Goal: Task Accomplishment & Management: Manage account settings

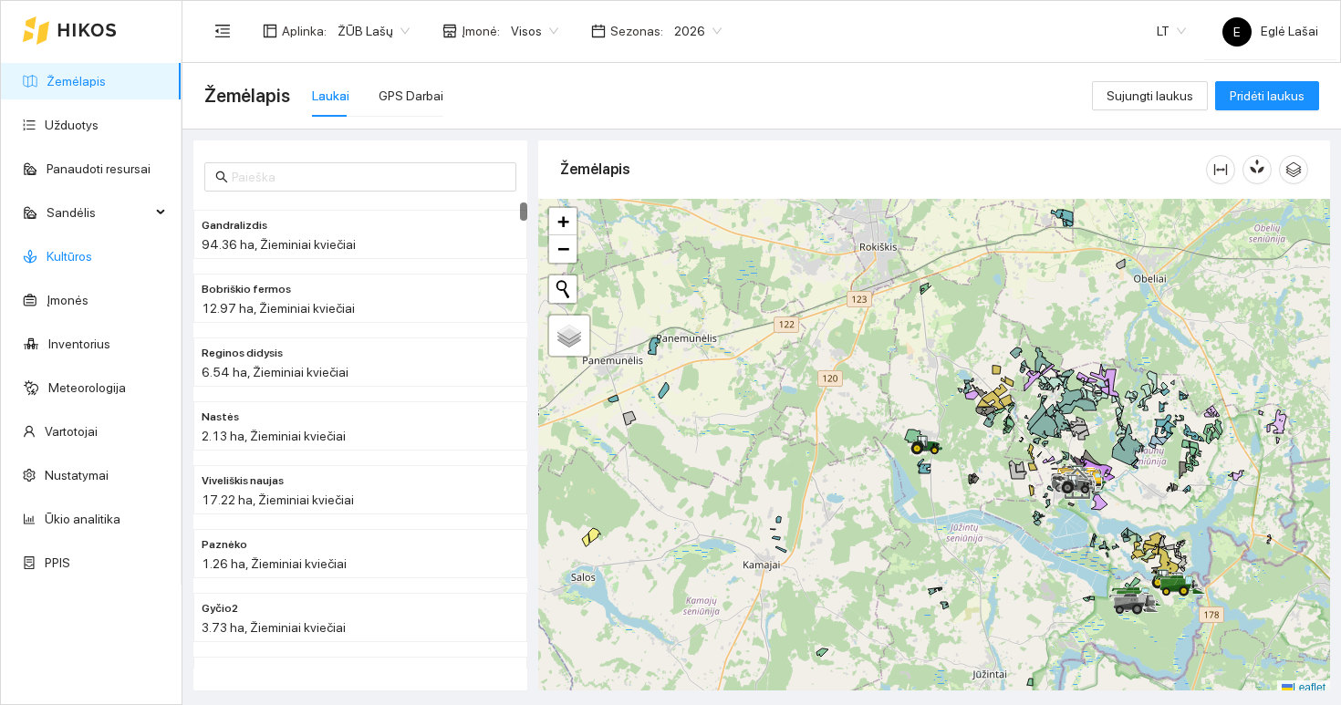
click at [68, 253] on link "Kultūros" at bounding box center [70, 256] width 46 height 15
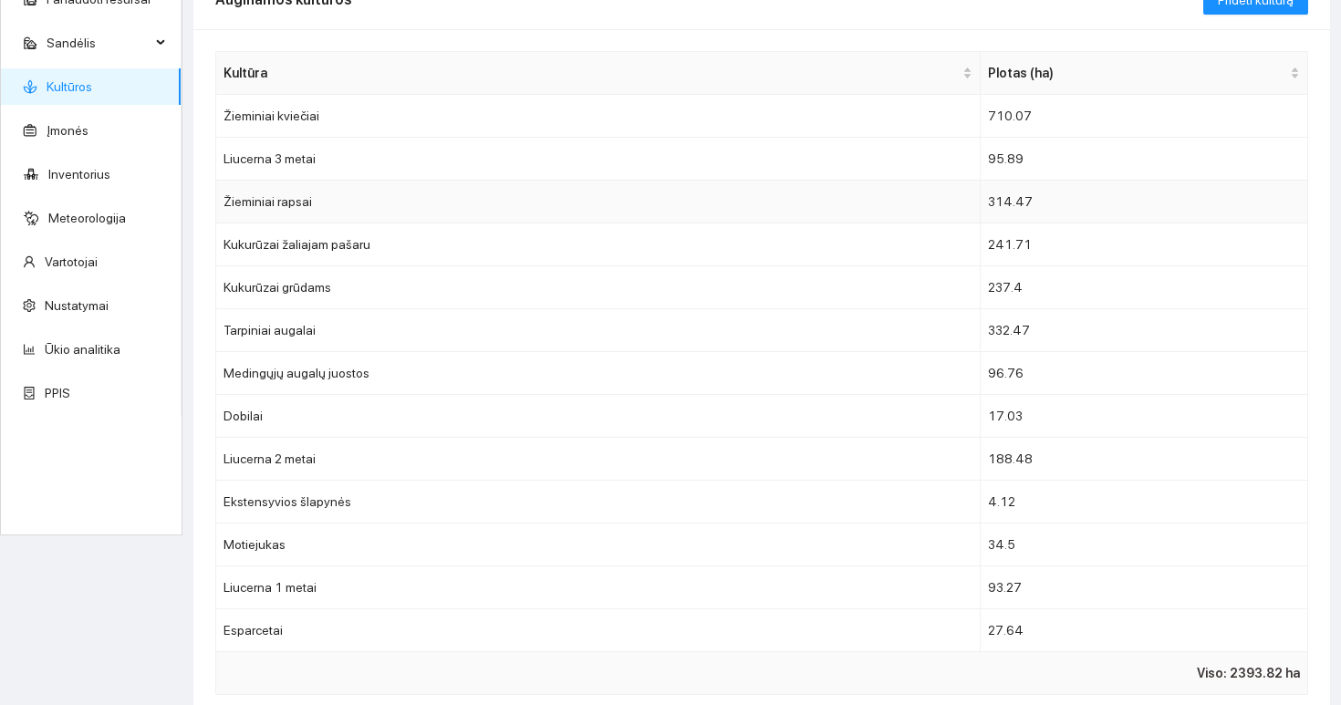
scroll to position [197, 0]
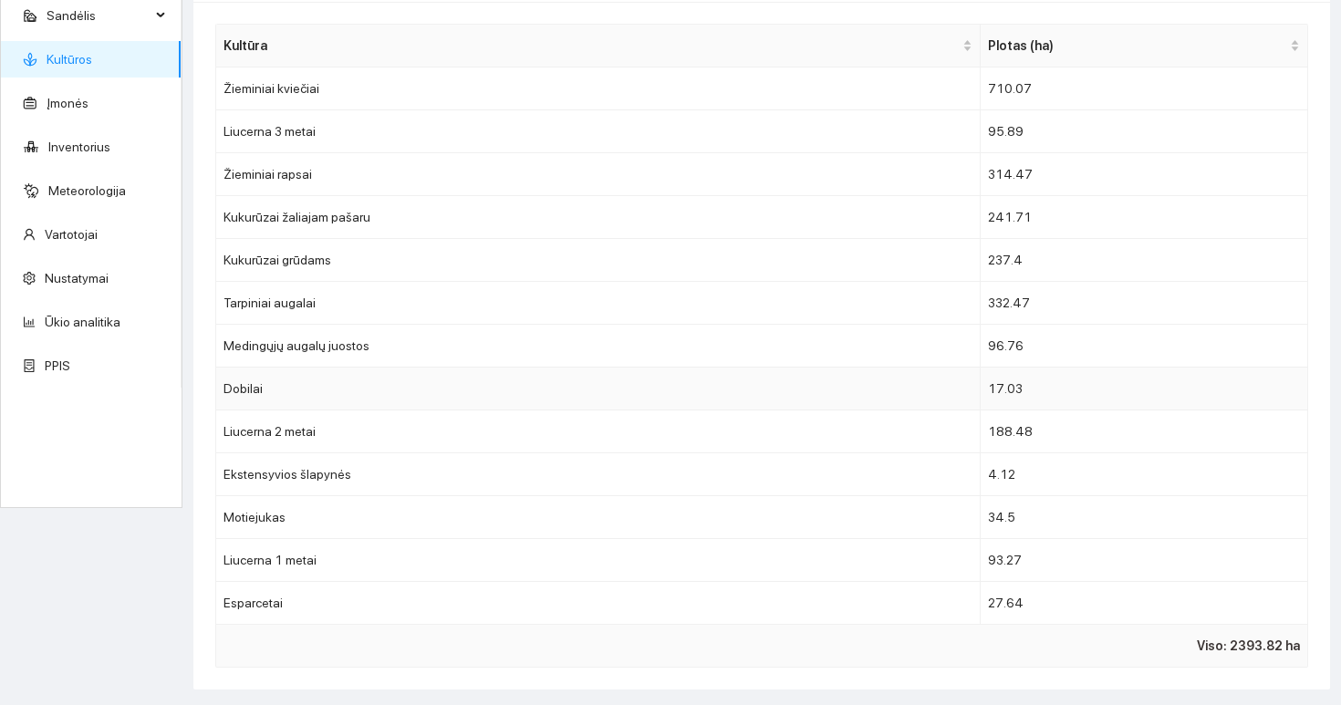
click at [850, 390] on td "Dobilai" at bounding box center [598, 389] width 765 height 43
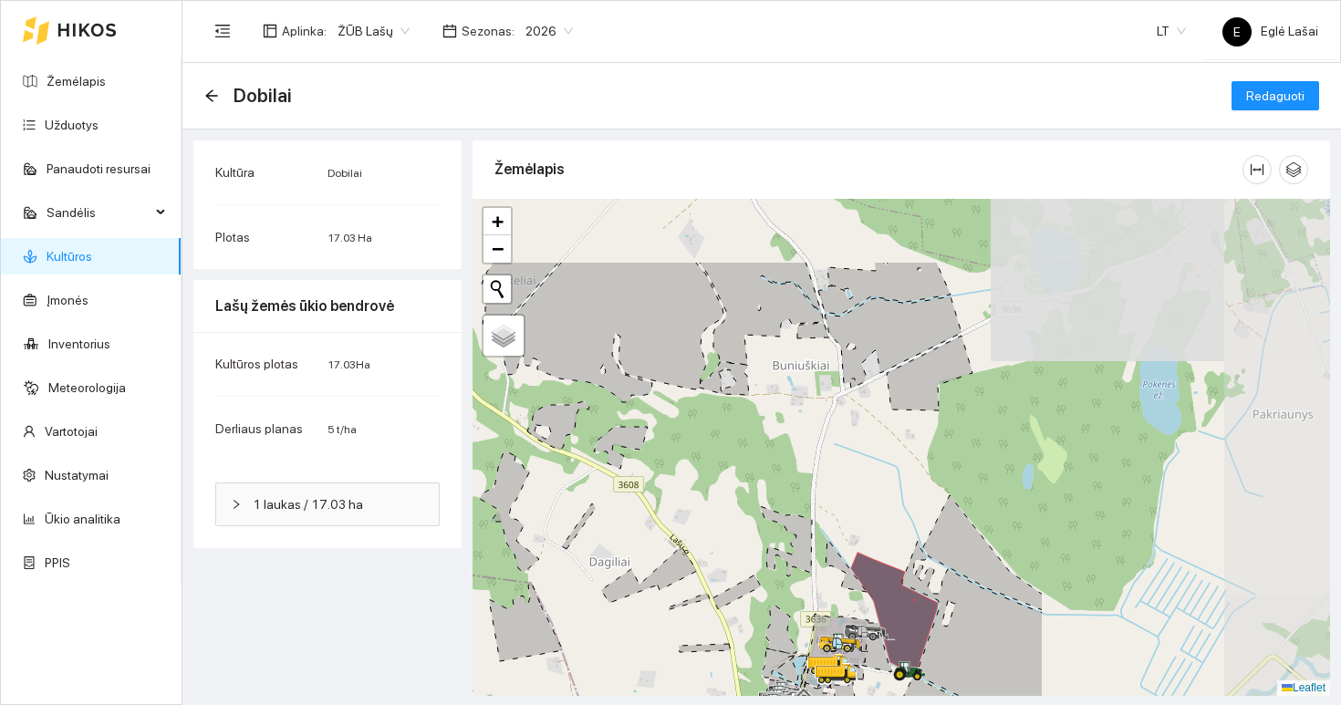
drag, startPoint x: 1221, startPoint y: 398, endPoint x: 845, endPoint y: 512, distance: 392.9
click at [846, 512] on div at bounding box center [902, 447] width 858 height 497
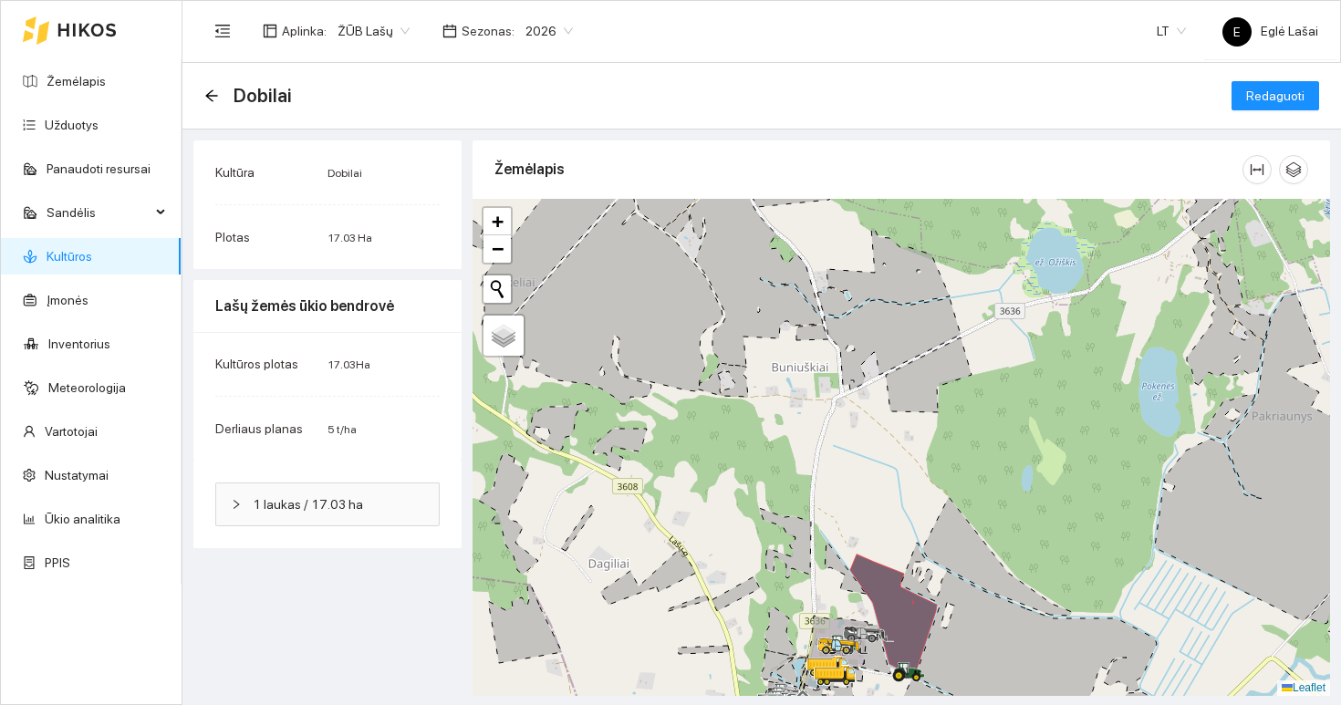
click at [919, 381] on icon at bounding box center [929, 375] width 86 height 75
click at [1261, 105] on span "Redaguoti" at bounding box center [1276, 96] width 58 height 20
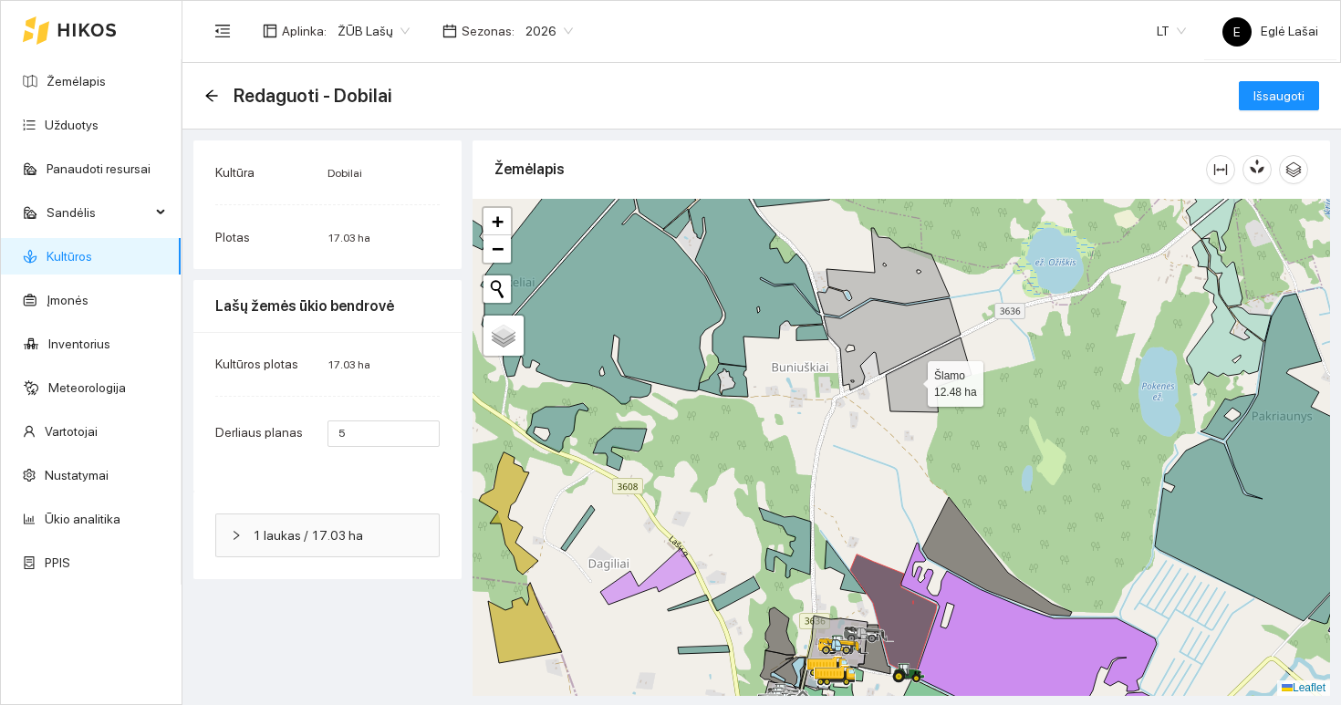
click at [912, 380] on icon at bounding box center [929, 375] width 86 height 75
click at [910, 335] on icon at bounding box center [892, 344] width 137 height 92
click at [910, 291] on icon at bounding box center [884, 272] width 132 height 89
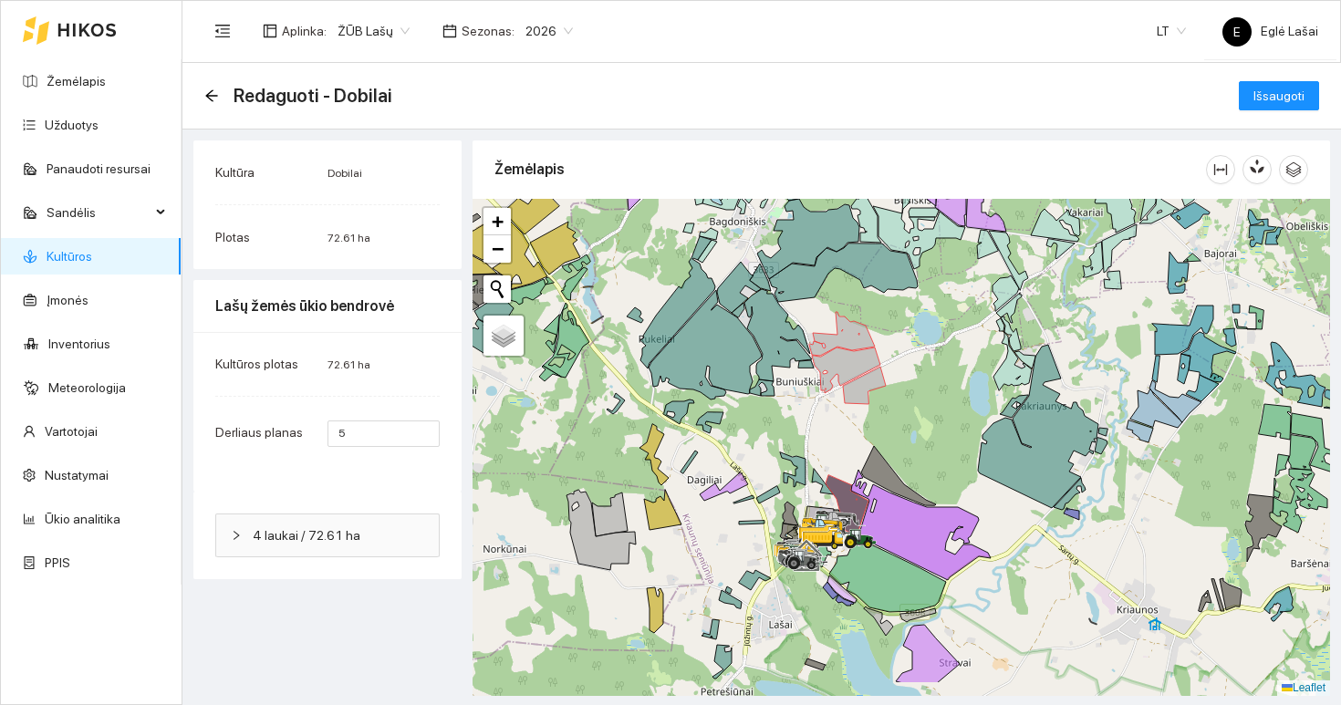
drag, startPoint x: 893, startPoint y: 523, endPoint x: 893, endPoint y: 457, distance: 65.7
click at [893, 457] on div at bounding box center [902, 447] width 858 height 497
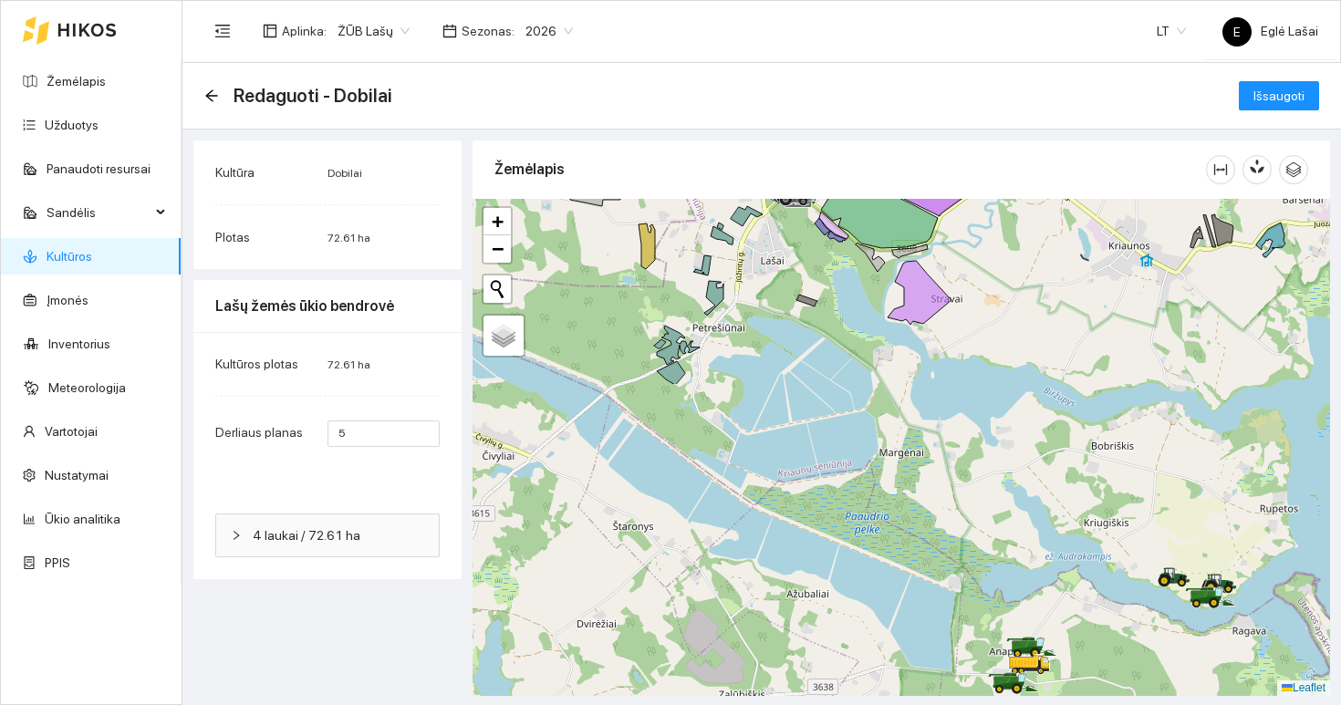
drag, startPoint x: 990, startPoint y: 511, endPoint x: 982, endPoint y: 148, distance: 363.3
click at [982, 148] on div "Žemėlapis" at bounding box center [902, 416] width 858 height 550
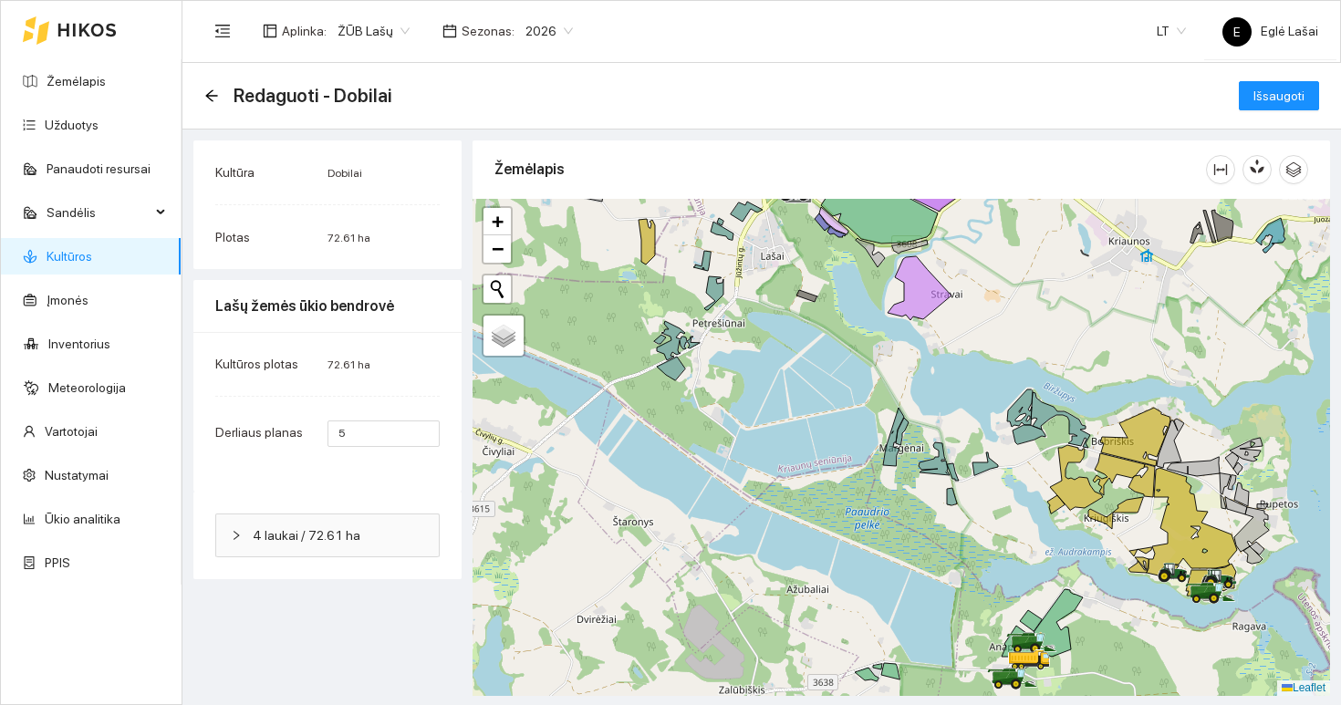
drag, startPoint x: 906, startPoint y: 417, endPoint x: 871, endPoint y: 306, distance: 116.6
click at [871, 306] on div at bounding box center [902, 447] width 858 height 497
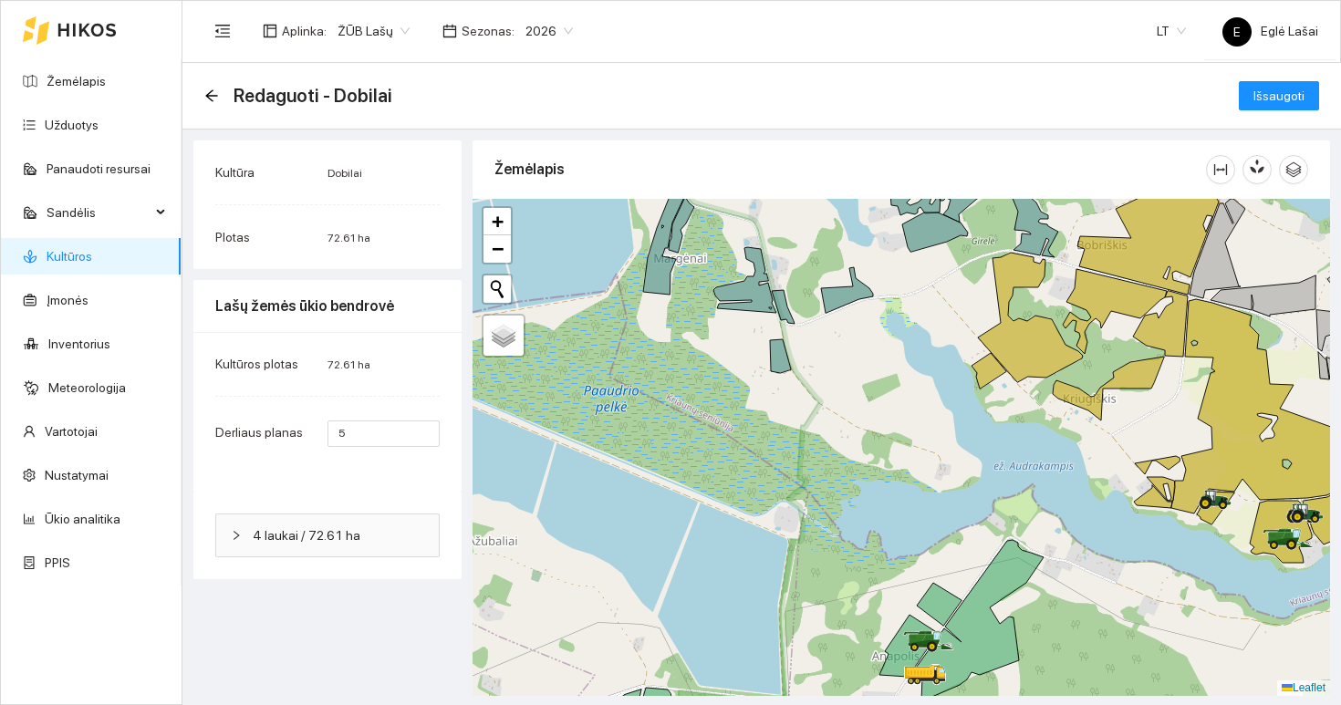
drag, startPoint x: 1116, startPoint y: 552, endPoint x: 934, endPoint y: 549, distance: 181.6
click at [934, 549] on div at bounding box center [902, 447] width 858 height 497
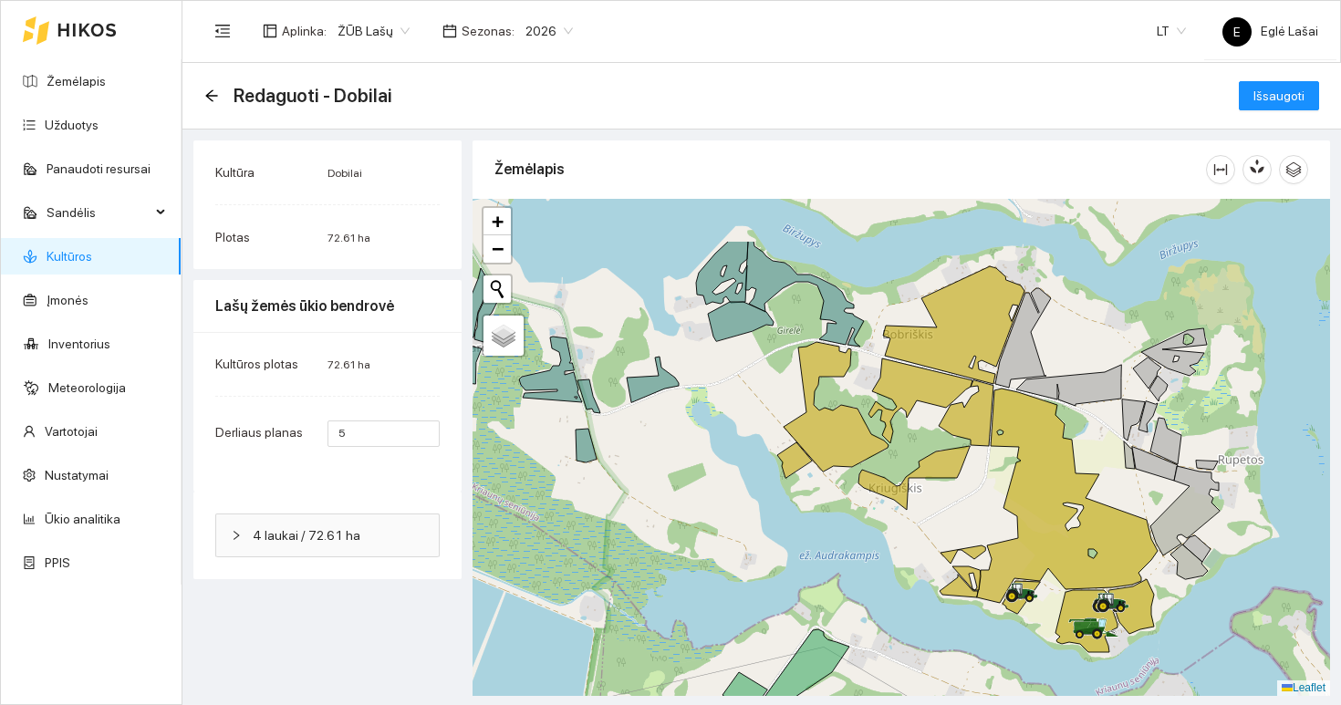
drag, startPoint x: 1153, startPoint y: 387, endPoint x: 1138, endPoint y: 477, distance: 91.7
click at [1138, 477] on div at bounding box center [902, 447] width 858 height 497
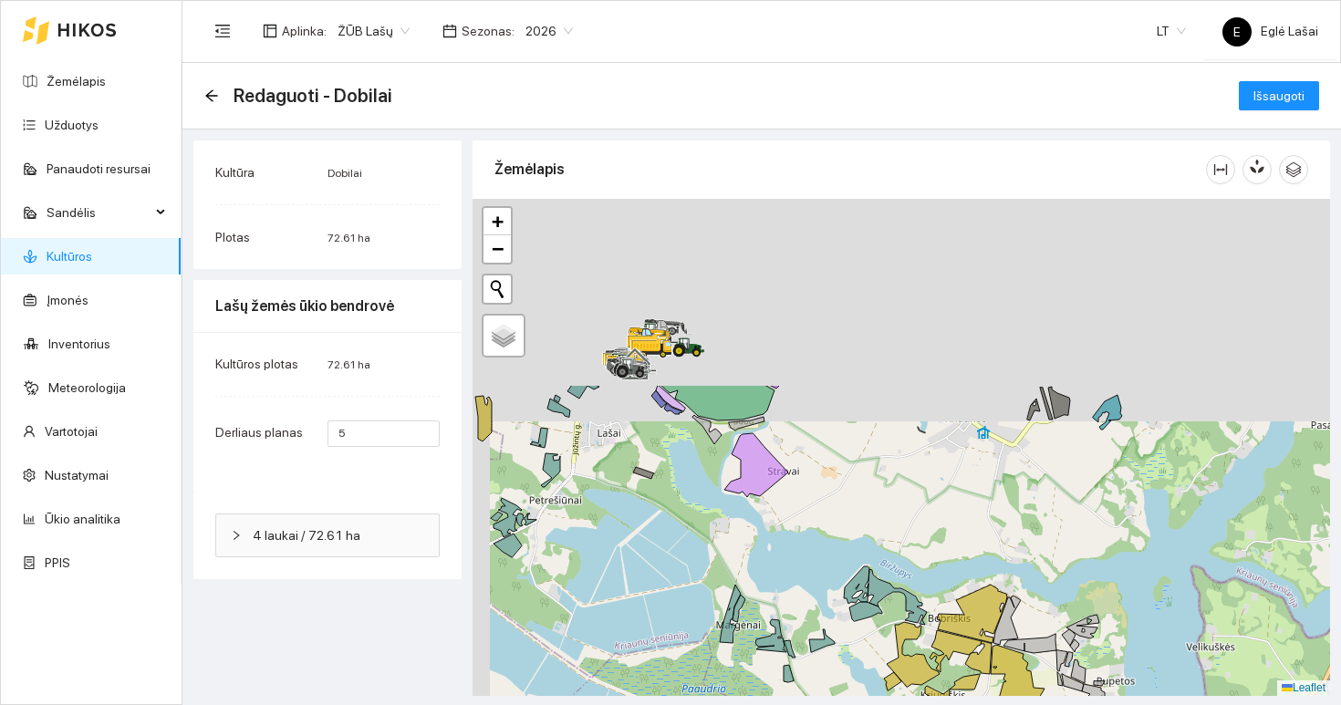
drag, startPoint x: 787, startPoint y: 317, endPoint x: 829, endPoint y: 565, distance: 251.9
click at [829, 565] on div at bounding box center [902, 447] width 858 height 497
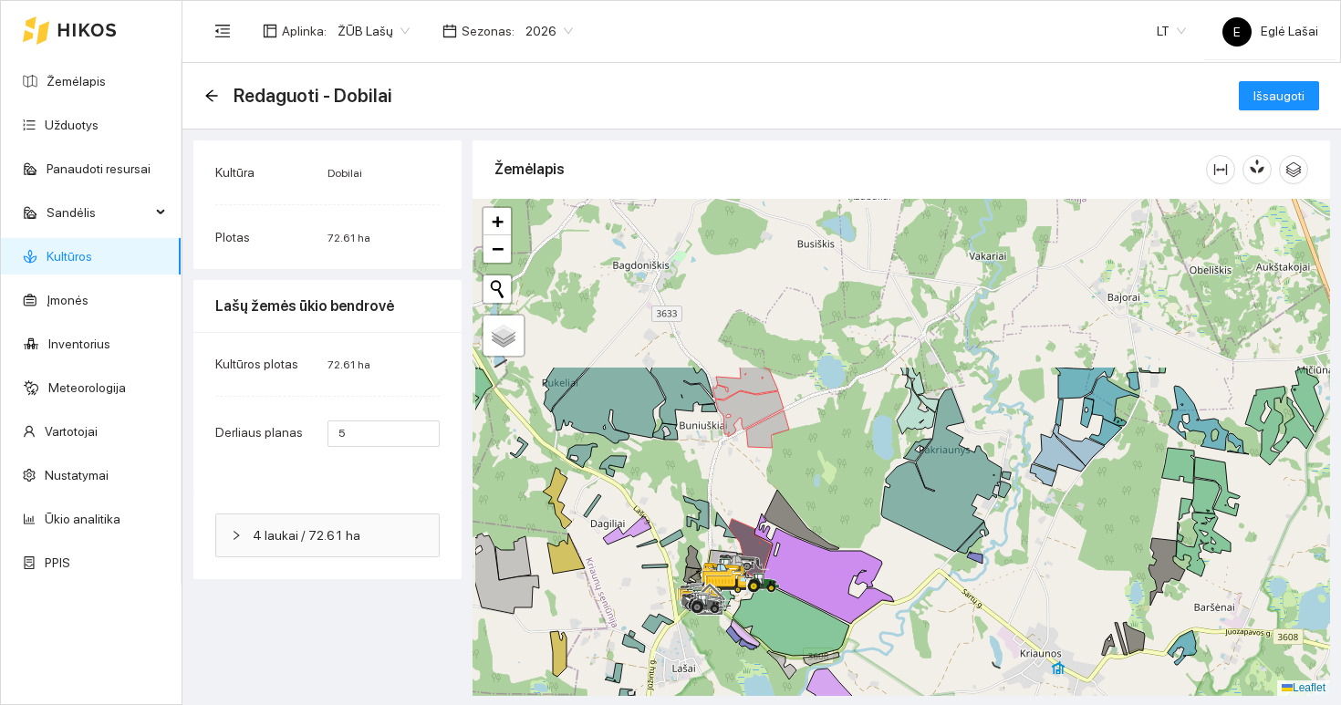
drag, startPoint x: 765, startPoint y: 430, endPoint x: 848, endPoint y: 653, distance: 238.5
click at [848, 653] on div at bounding box center [902, 447] width 858 height 497
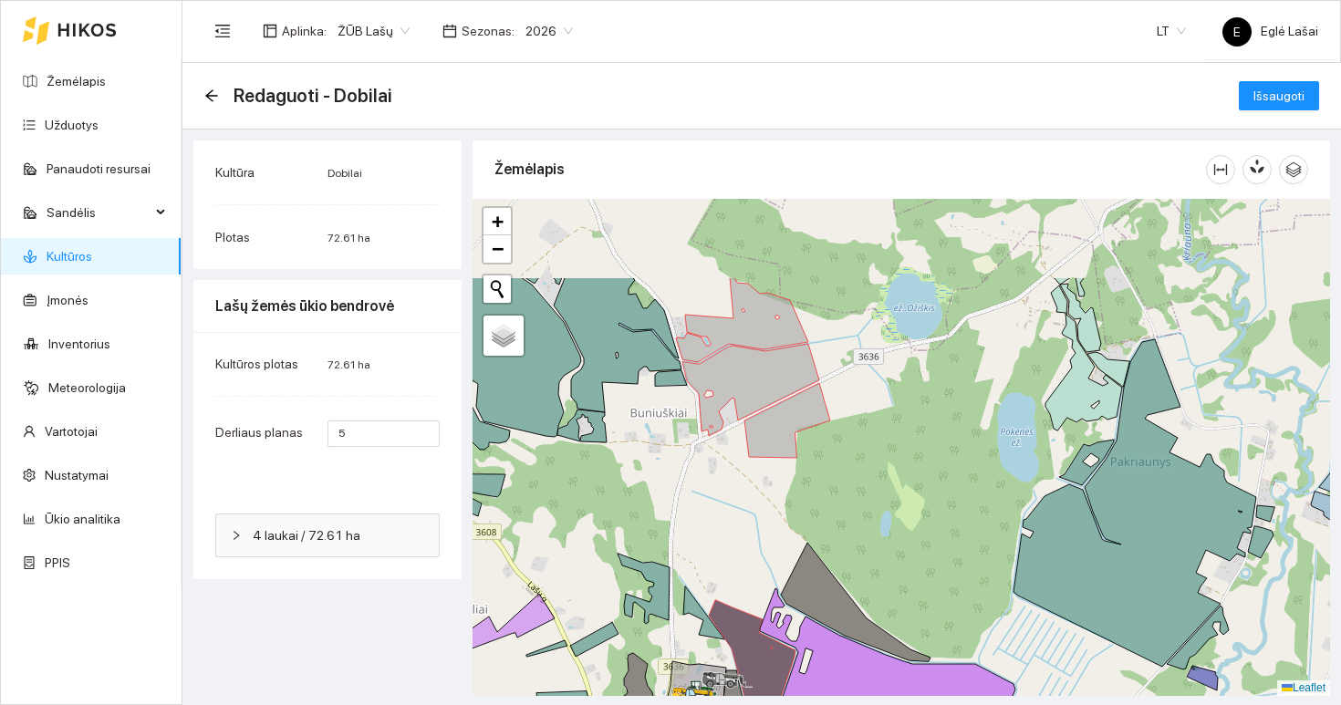
drag, startPoint x: 820, startPoint y: 391, endPoint x: 874, endPoint y: 518, distance: 137.8
click at [874, 518] on div at bounding box center [902, 447] width 858 height 497
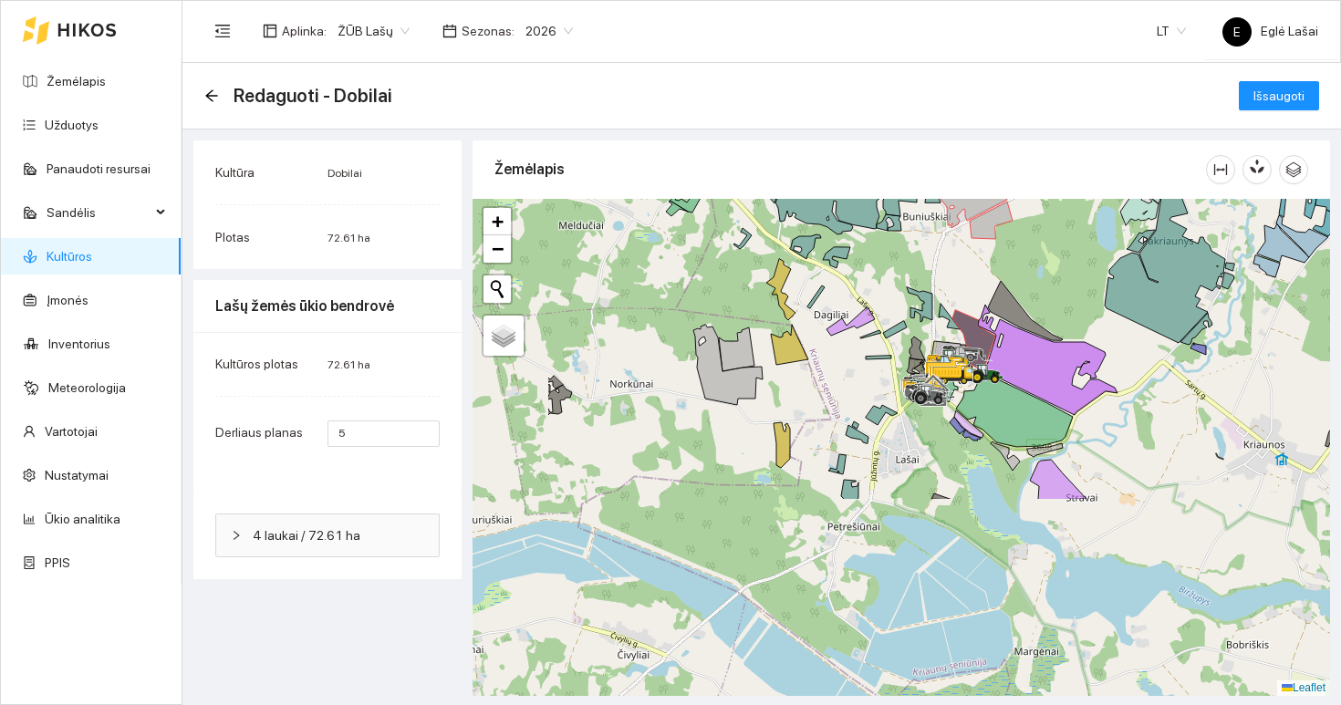
drag, startPoint x: 826, startPoint y: 497, endPoint x: 986, endPoint y: 254, distance: 291.8
click at [986, 254] on div at bounding box center [902, 447] width 858 height 497
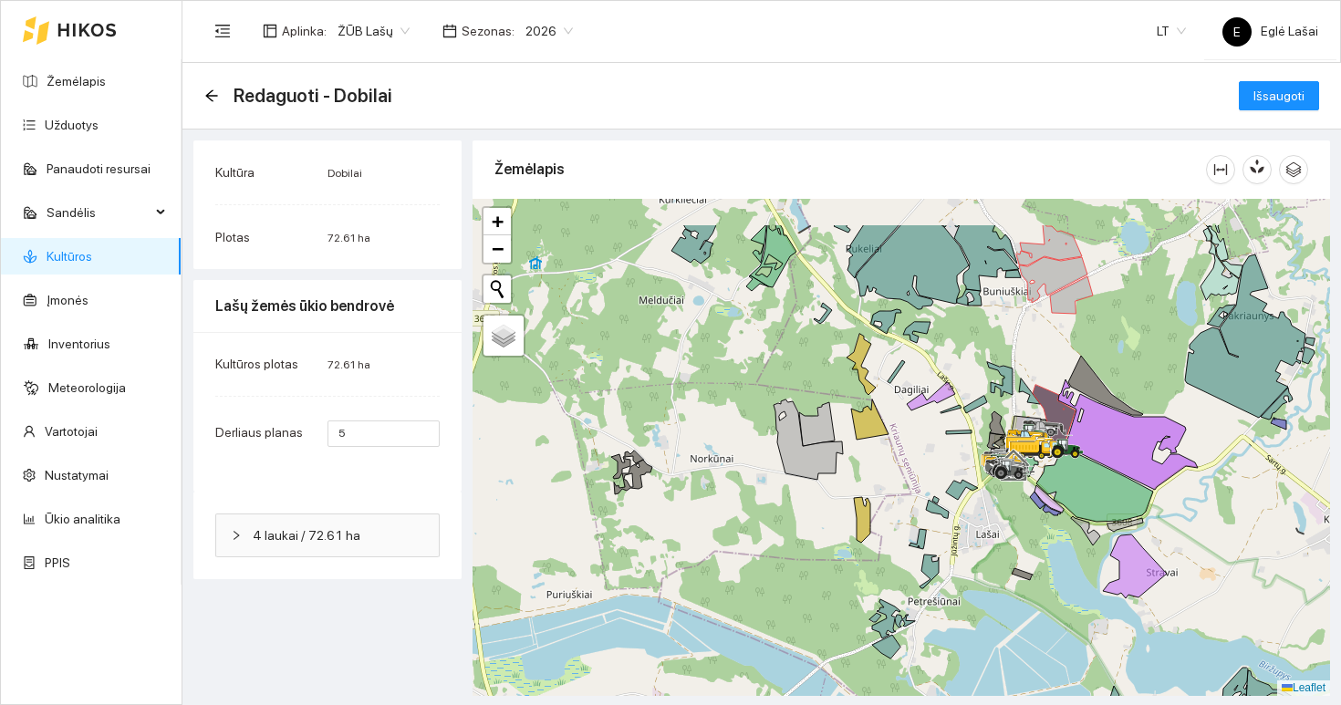
drag, startPoint x: 1003, startPoint y: 523, endPoint x: 1083, endPoint y: 599, distance: 110.4
click at [1083, 599] on div at bounding box center [902, 447] width 858 height 497
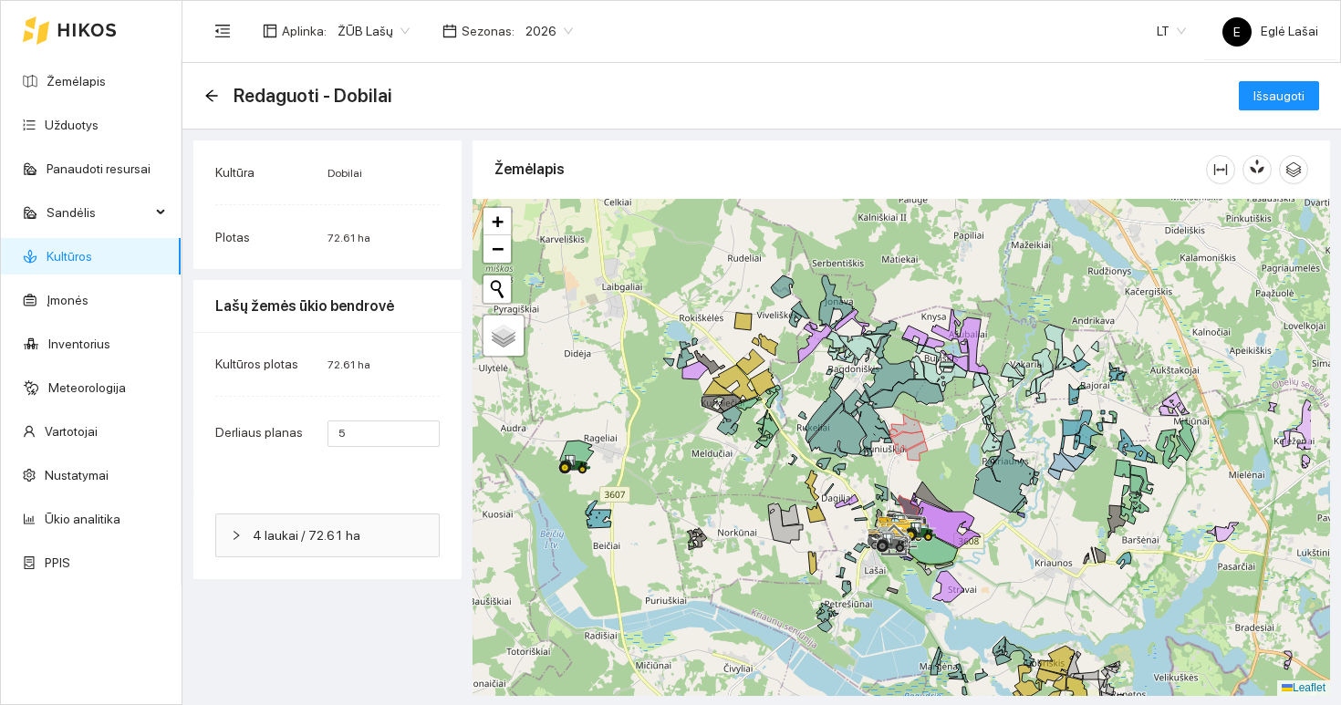
drag, startPoint x: 1056, startPoint y: 367, endPoint x: 945, endPoint y: 423, distance: 124.1
click at [945, 423] on div at bounding box center [902, 447] width 858 height 497
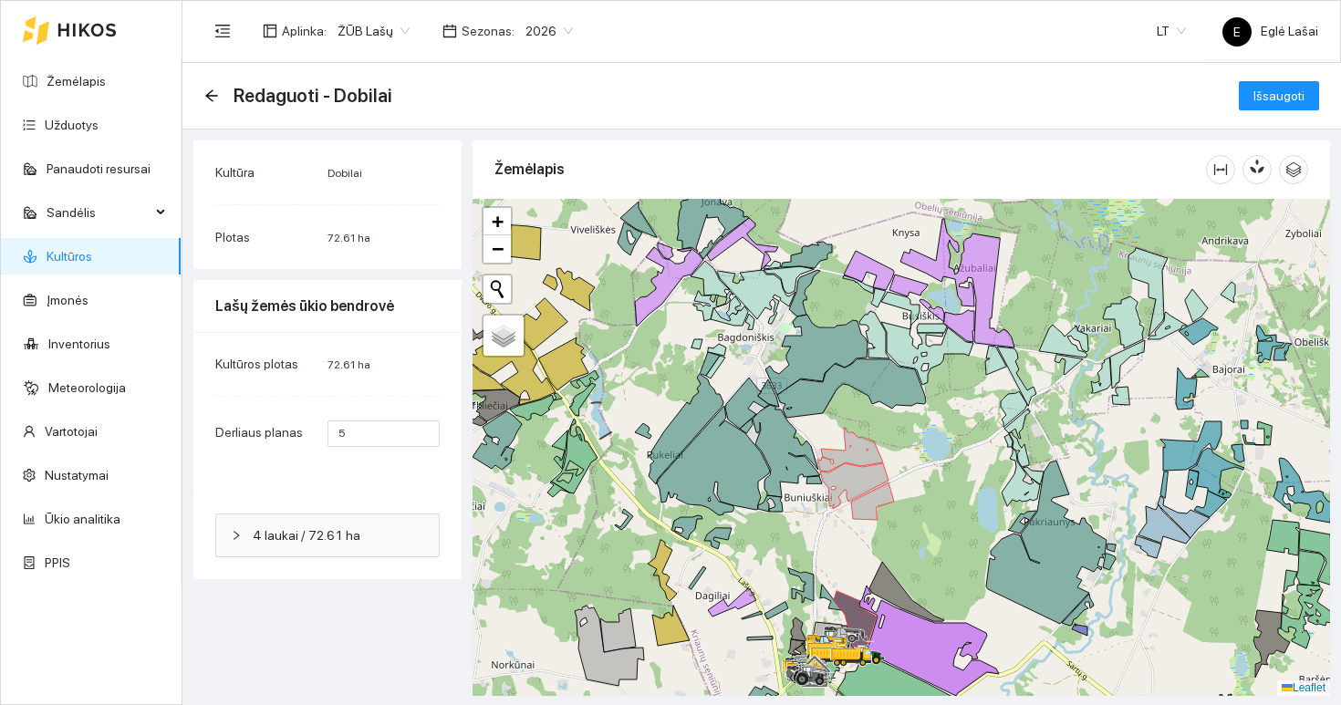
drag, startPoint x: 837, startPoint y: 372, endPoint x: 871, endPoint y: 483, distance: 115.7
click at [871, 483] on div at bounding box center [902, 447] width 858 height 497
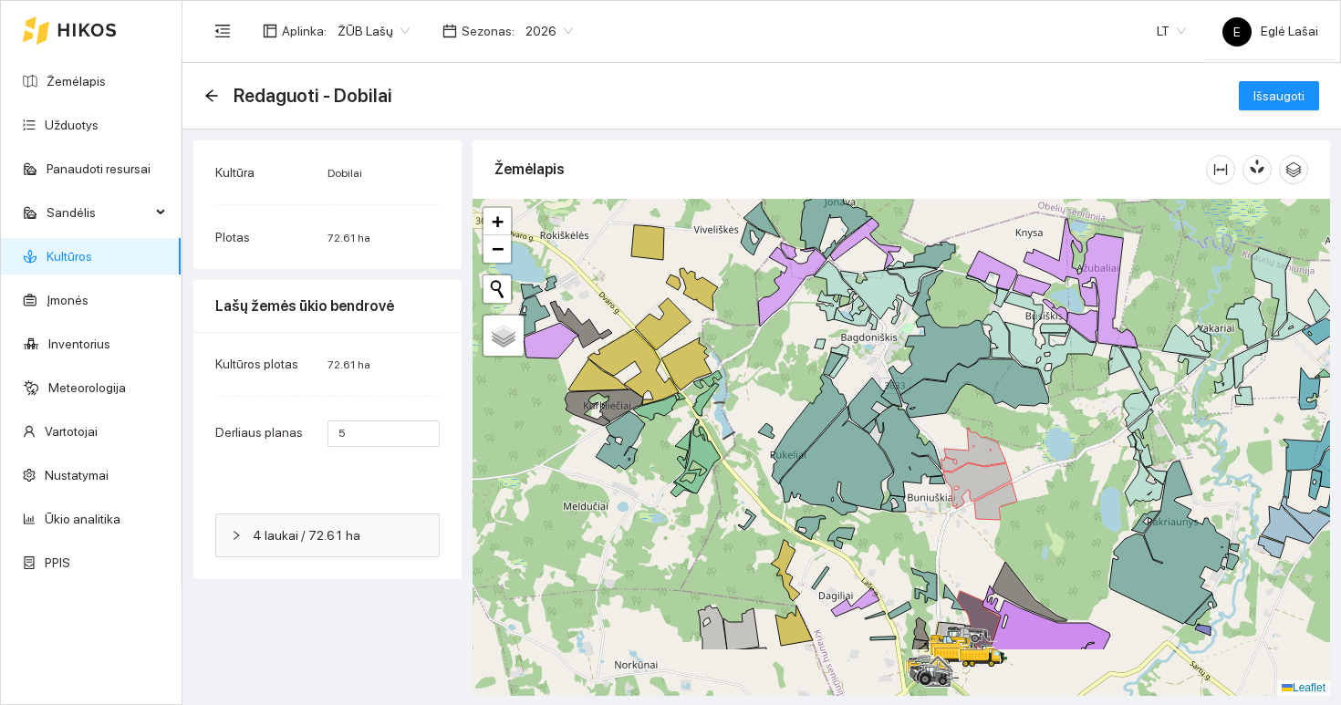
drag, startPoint x: 934, startPoint y: 462, endPoint x: 1017, endPoint y: 364, distance: 127.6
click at [1017, 365] on icon at bounding box center [1051, 353] width 92 height 63
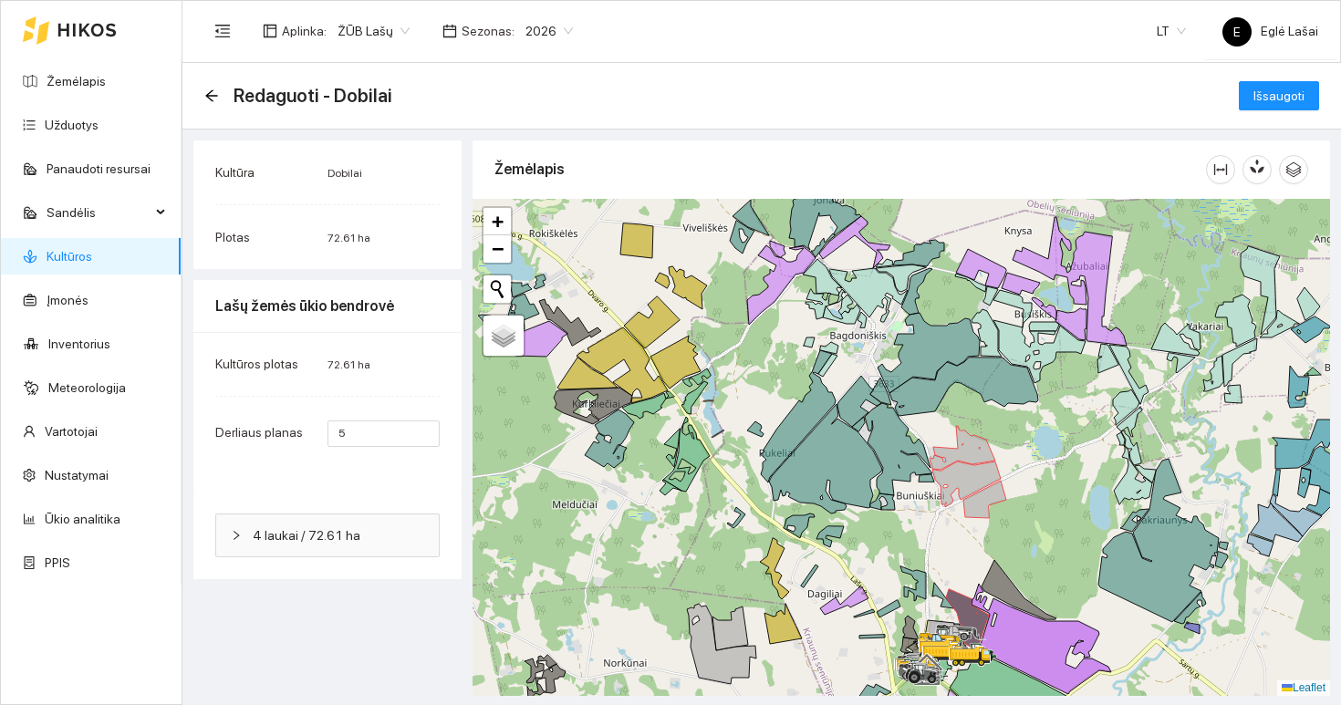
drag, startPoint x: 834, startPoint y: 561, endPoint x: 906, endPoint y: 433, distance: 147.5
click at [909, 433] on div at bounding box center [902, 447] width 858 height 497
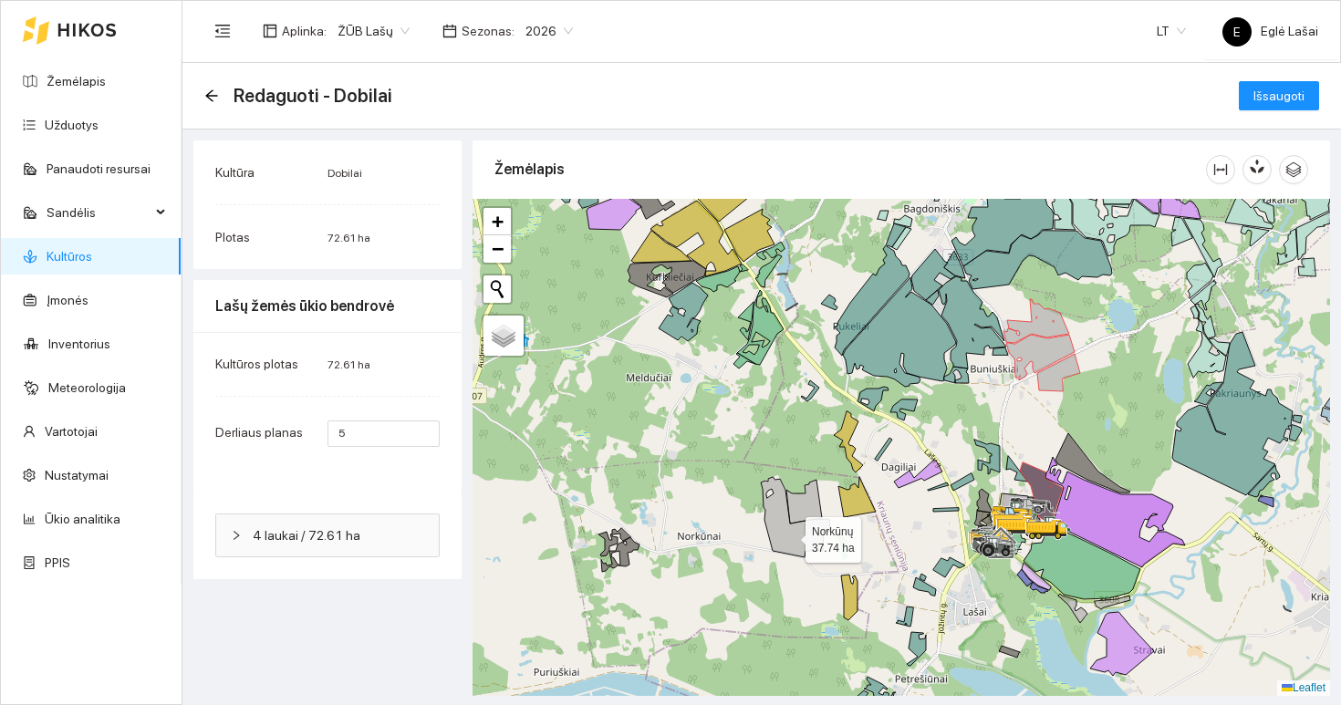
click at [789, 536] on icon at bounding box center [795, 517] width 69 height 80
click at [805, 506] on icon at bounding box center [805, 502] width 36 height 44
click at [1040, 327] on icon at bounding box center [1037, 321] width 66 height 44
